Goal: Information Seeking & Learning: Check status

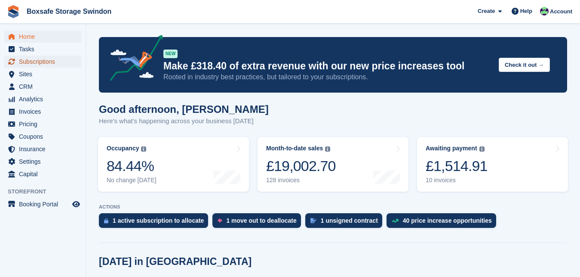
click at [46, 62] on span "Subscriptions" at bounding box center [45, 61] width 52 height 12
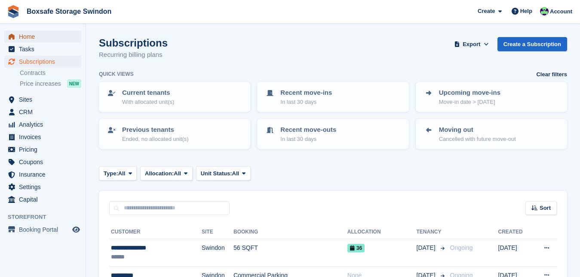
click at [33, 35] on span "Home" at bounding box center [45, 37] width 52 height 12
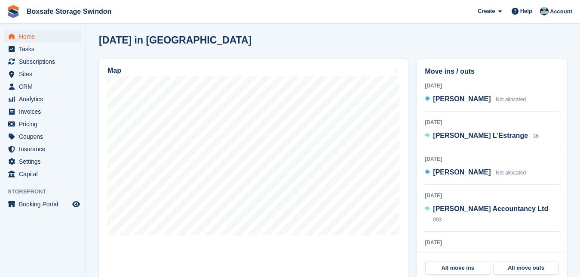
scroll to position [221, 0]
click at [461, 133] on span "[PERSON_NAME] L'Estrange" at bounding box center [480, 135] width 95 height 7
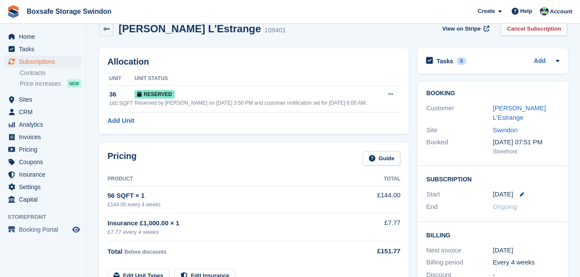
scroll to position [5, 0]
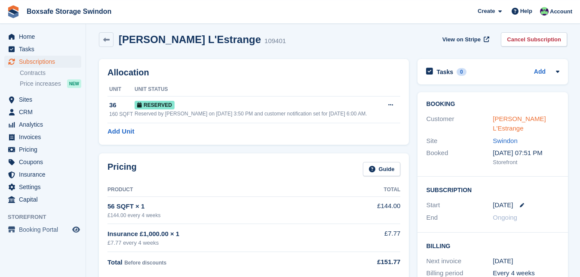
click at [531, 121] on link "Emily L'Estrange" at bounding box center [519, 123] width 53 height 17
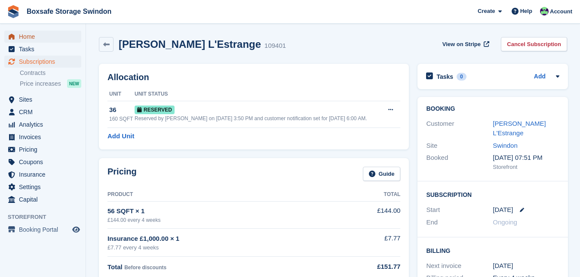
click at [42, 34] on span "Home" at bounding box center [45, 37] width 52 height 12
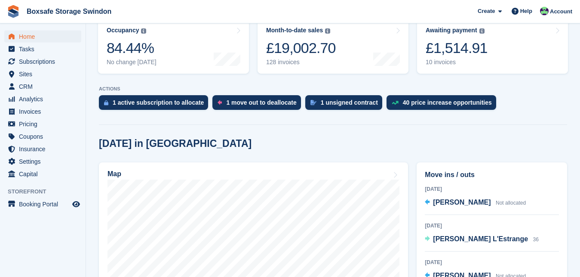
scroll to position [317, 0]
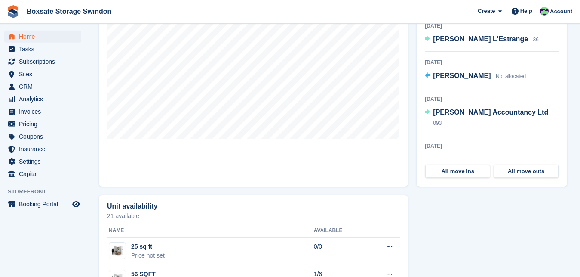
drag, startPoint x: 0, startPoint y: 0, endPoint x: 580, endPoint y: 131, distance: 594.3
click at [580, 131] on section "NEW Make £318.40 of extra revenue with our new price increases tool Rooted in i…" at bounding box center [333, 106] width 494 height 847
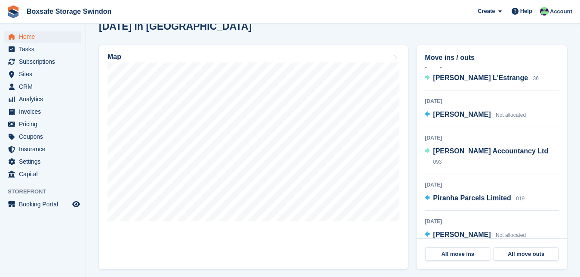
scroll to position [52, 0]
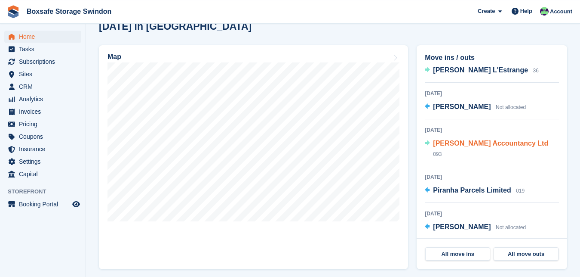
click at [501, 145] on span "[PERSON_NAME] Accountancy Ltd" at bounding box center [490, 142] width 115 height 7
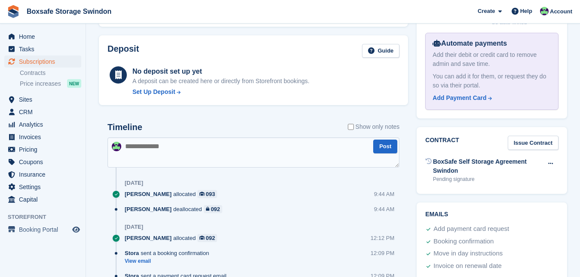
scroll to position [364, 0]
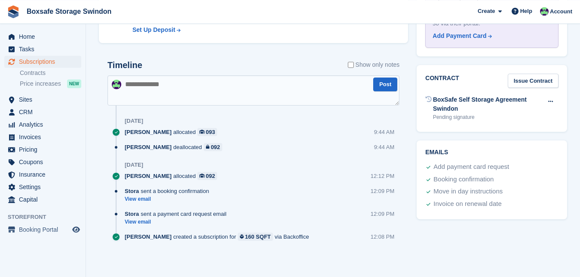
scroll to position [393, 0]
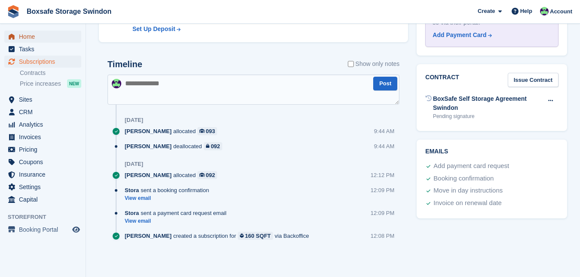
click at [31, 40] on span "Home" at bounding box center [45, 37] width 52 height 12
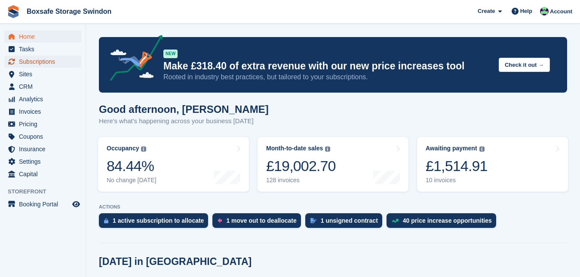
click at [66, 63] on span "Subscriptions" at bounding box center [45, 61] width 52 height 12
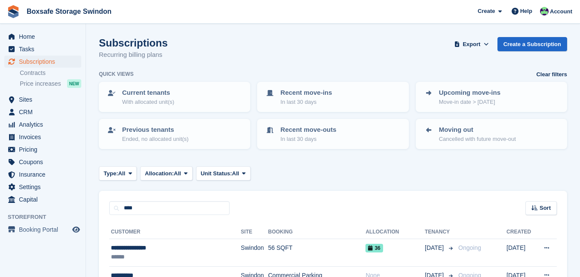
type input "****"
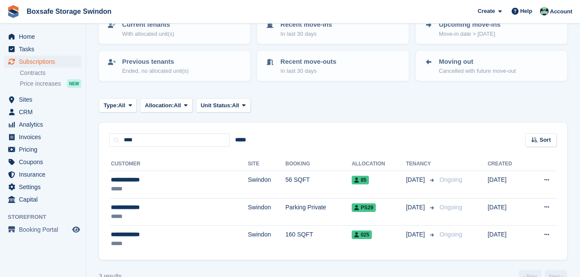
scroll to position [87, 0]
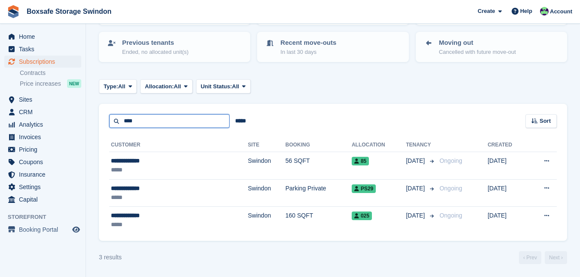
click at [137, 120] on input "****" at bounding box center [169, 121] width 120 height 14
type input "******"
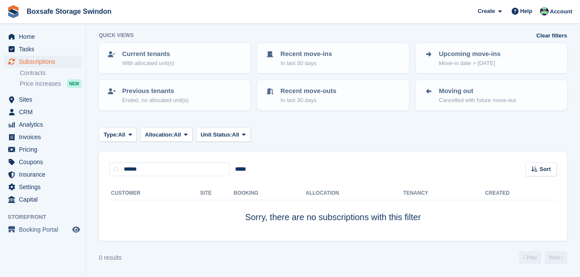
scroll to position [39, 0]
click at [167, 176] on div "Customer Site Booking Allocation Tenancy Created Sorry, there are no subscripti…" at bounding box center [333, 208] width 468 height 65
drag, startPoint x: 166, startPoint y: 172, endPoint x: 100, endPoint y: 163, distance: 66.4
click at [109, 163] on input "******" at bounding box center [169, 169] width 120 height 14
click at [28, 62] on span "Subscriptions" at bounding box center [45, 61] width 52 height 12
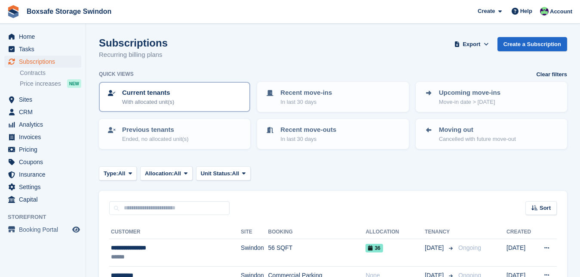
click at [147, 89] on p "Current tenants" at bounding box center [148, 93] width 52 height 10
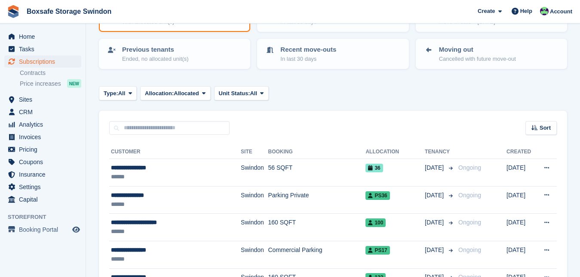
scroll to position [77, 0]
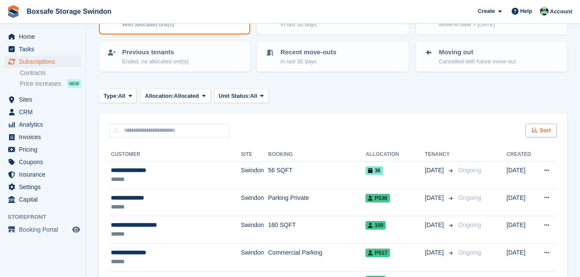
click at [540, 129] on div "Sort" at bounding box center [541, 130] width 31 height 14
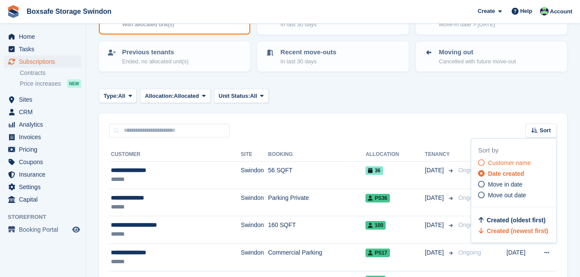
click at [525, 160] on span "Customer name" at bounding box center [509, 162] width 43 height 7
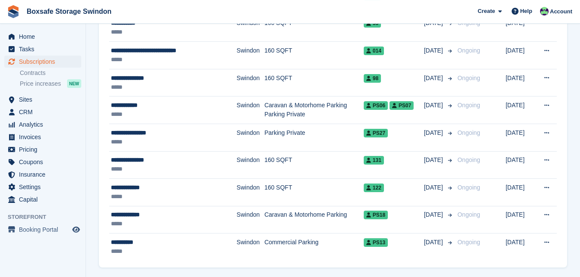
scroll to position [1372, 0]
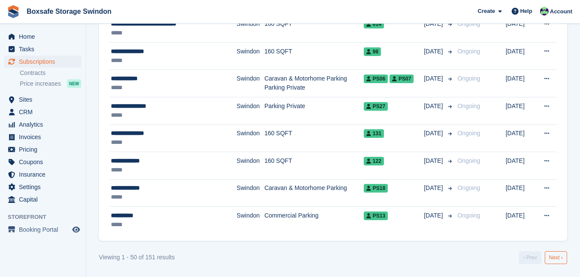
click at [560, 255] on link "Next ›" at bounding box center [556, 257] width 22 height 13
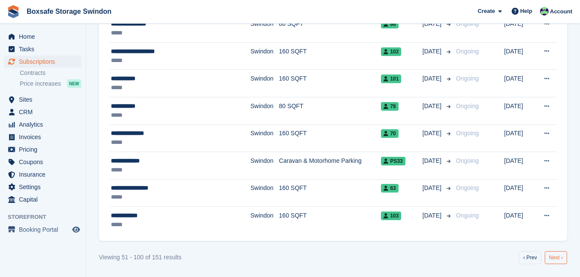
click at [556, 256] on link "Next ›" at bounding box center [556, 257] width 22 height 13
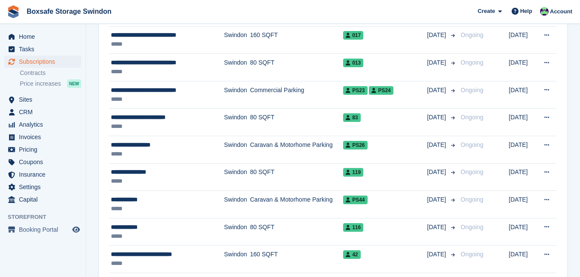
scroll to position [1047, 0]
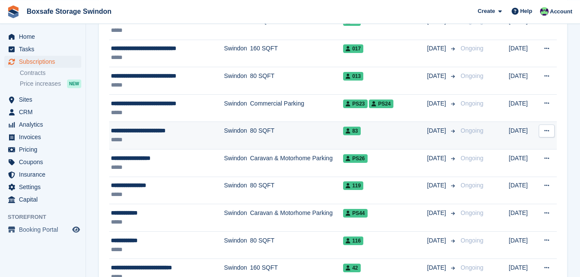
click at [181, 129] on div "**********" at bounding box center [161, 130] width 100 height 9
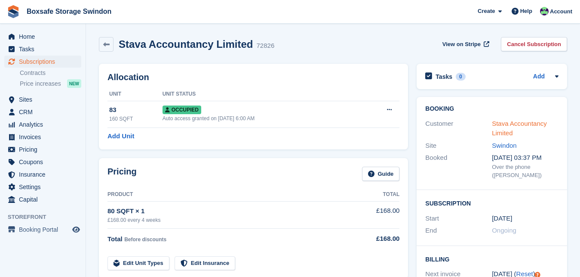
click at [536, 123] on link "Stava Accountancy Limited" at bounding box center [519, 128] width 55 height 17
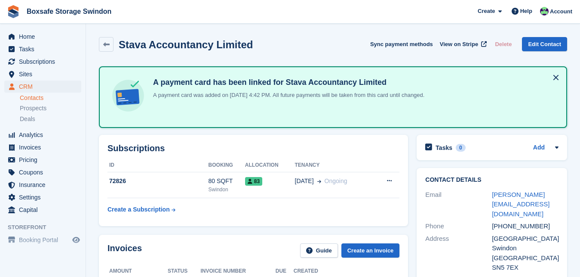
click at [58, 30] on div "Home Tasks Subscriptions Subscriptions Subscriptions Contracts Price increases …" at bounding box center [43, 121] width 86 height 189
click at [51, 36] on span "Home" at bounding box center [45, 37] width 52 height 12
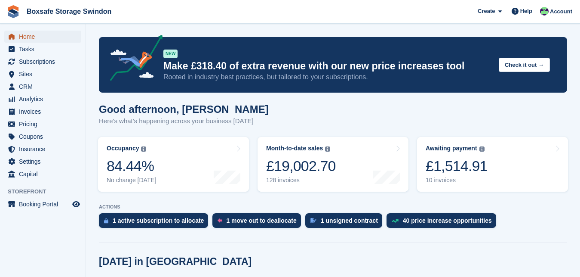
click at [53, 40] on span "Home" at bounding box center [45, 37] width 52 height 12
